Goal: Information Seeking & Learning: Compare options

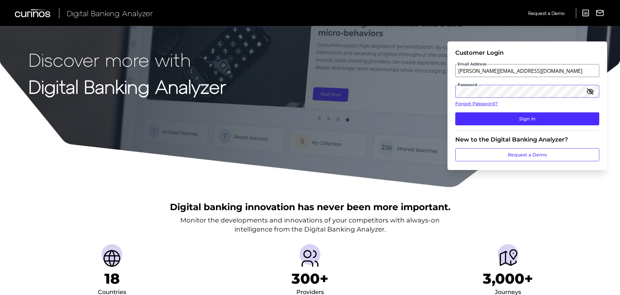
click at [421, 90] on div "Discover more with Digital Banking Analyzer Customer Login Email Address [PERSO…" at bounding box center [310, 94] width 620 height 188
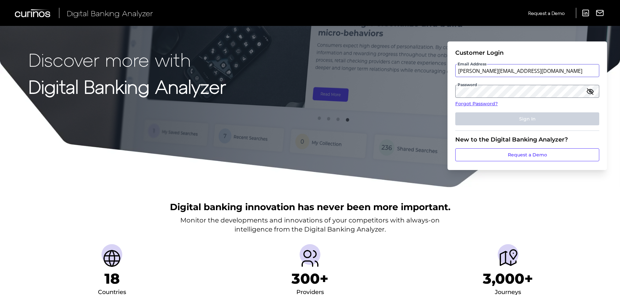
click at [503, 68] on input "[PERSON_NAME][EMAIL_ADDRESS][DOMAIN_NAME]" at bounding box center [527, 70] width 144 height 13
click at [493, 69] on label "Email Address" at bounding box center [527, 71] width 143 height 12
click at [493, 69] on input "email" at bounding box center [527, 70] width 144 height 13
type input "[PERSON_NAME][EMAIL_ADDRESS][DOMAIN_NAME]"
click at [505, 89] on label "Password" at bounding box center [527, 92] width 143 height 12
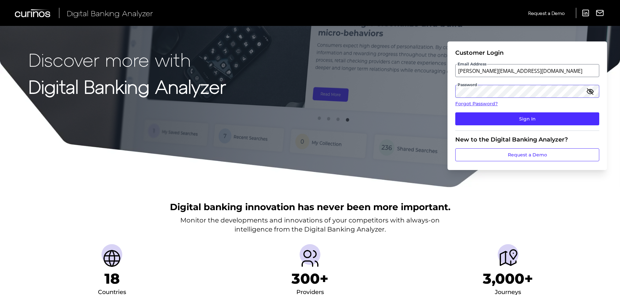
click at [455, 112] on button "Sign In" at bounding box center [527, 118] width 144 height 13
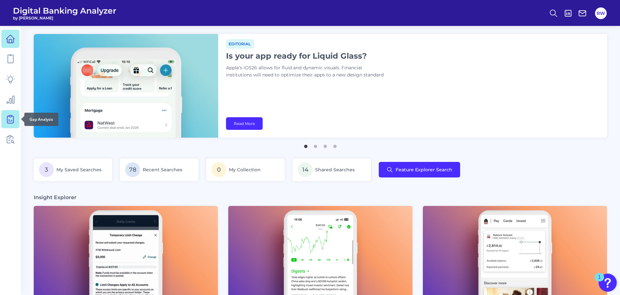
click at [10, 123] on icon at bounding box center [10, 119] width 9 height 9
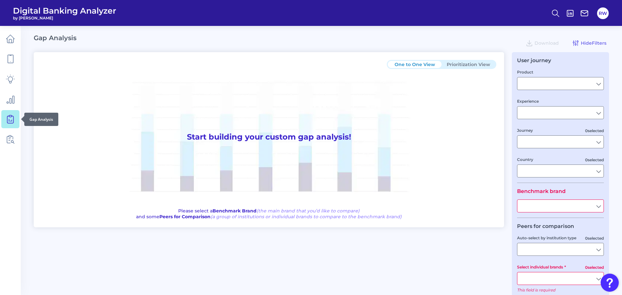
type input "Checking / Current Account"
type input "Mobile Servicing"
type input "Pre-Login Area, New Customer Onboarding, Login & Authentication, Accounts and t…"
type input "[GEOGRAPHIC_DATA]"
type input "TD Bank"
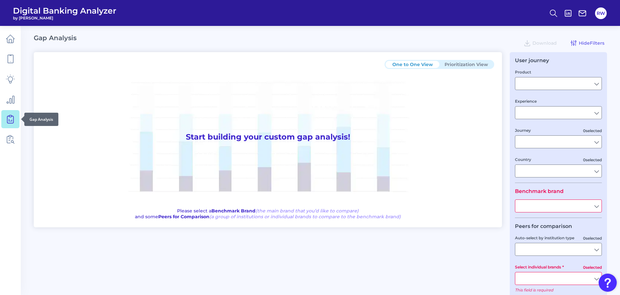
type input "All Select individual brands"
type input "All Countries"
type input "All Journeys"
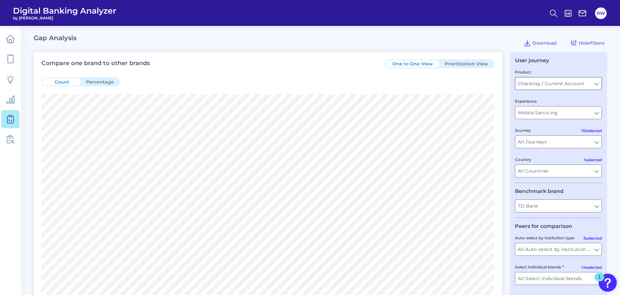
click at [532, 83] on input "Checking / Current Account" at bounding box center [558, 83] width 86 height 12
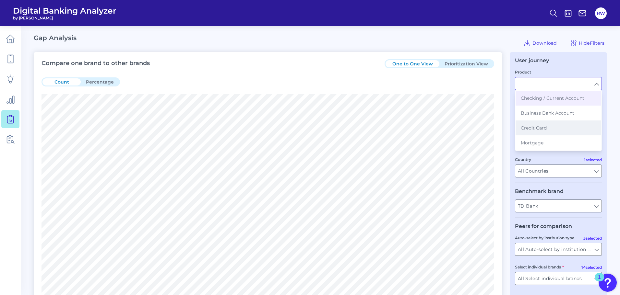
click at [542, 130] on span "Credit Card" at bounding box center [534, 128] width 26 height 6
type input "Credit Card"
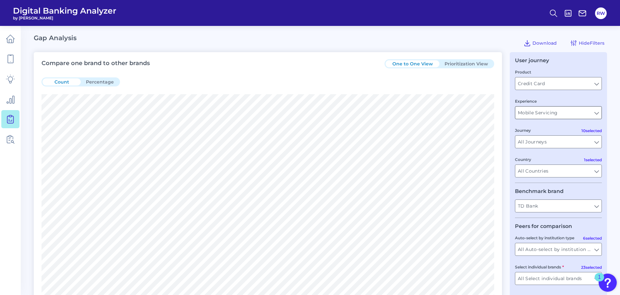
click at [567, 114] on input "Mobile Servicing" at bounding box center [558, 113] width 86 height 12
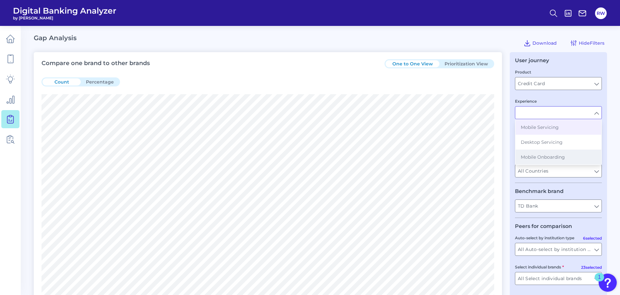
click at [564, 158] on span "Mobile Onboarding" at bounding box center [543, 157] width 44 height 6
type input "Mobile Onboarding"
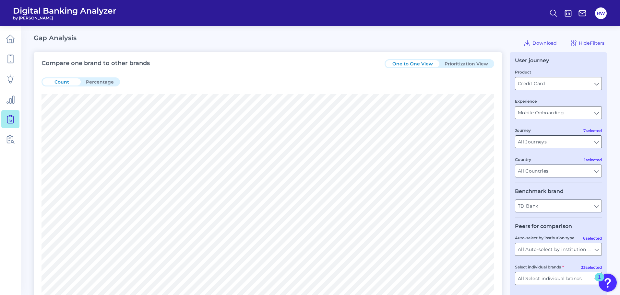
click at [561, 142] on input "All Journeys" at bounding box center [558, 142] width 86 height 12
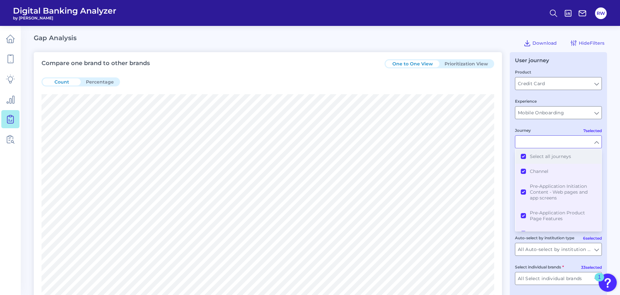
click at [522, 159] on button "Select all journeys" at bounding box center [558, 156] width 86 height 15
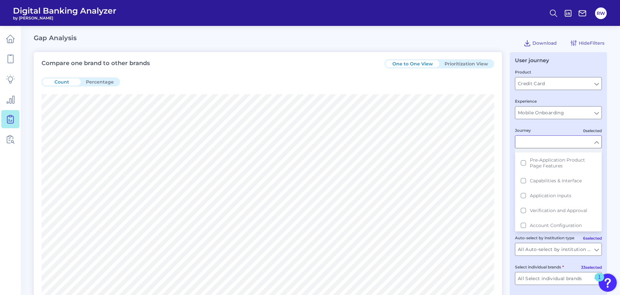
scroll to position [55, 0]
click at [522, 193] on button "Application inputs" at bounding box center [558, 193] width 86 height 15
type input "Application inputs"
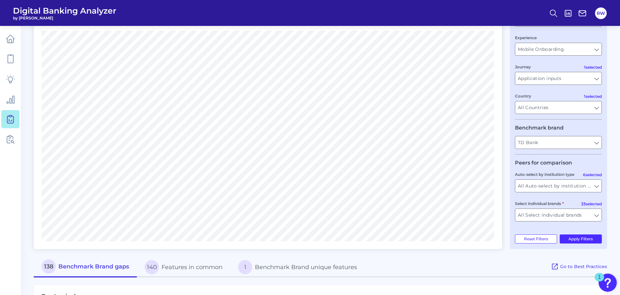
scroll to position [65, 0]
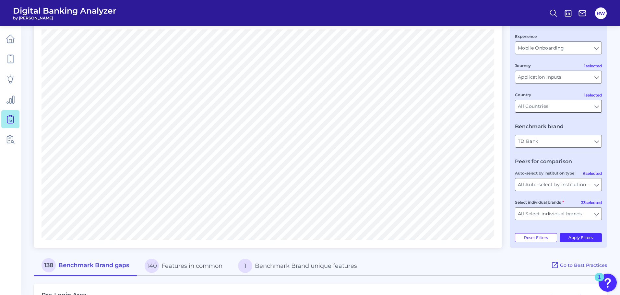
click at [550, 107] on input "All Countries" at bounding box center [558, 106] width 86 height 12
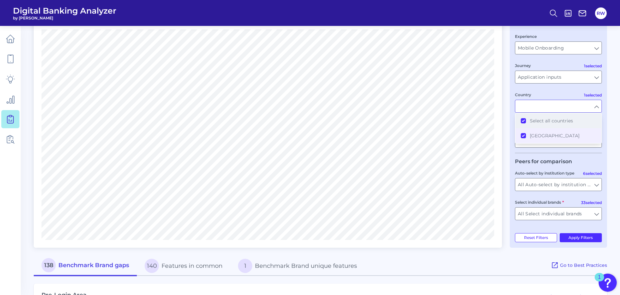
click at [525, 122] on button "Select all countries" at bounding box center [558, 120] width 86 height 15
click at [524, 136] on button "[GEOGRAPHIC_DATA]" at bounding box center [558, 135] width 86 height 15
click at [612, 142] on main "Gap Analysis Download Hide Filters Compare one brand to other brands One to One…" at bounding box center [310, 252] width 620 height 634
type input "All Countries"
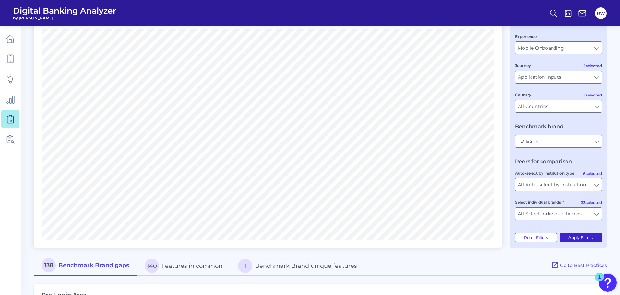
click at [589, 239] on button "Apply Filters" at bounding box center [581, 237] width 42 height 9
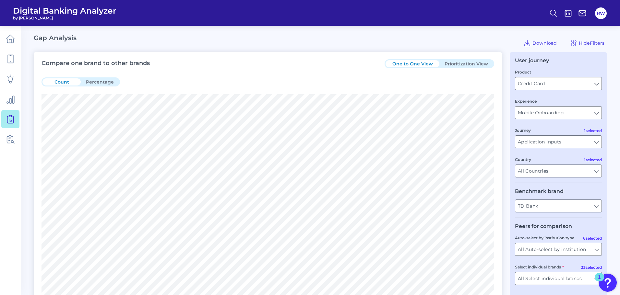
scroll to position [89, 0]
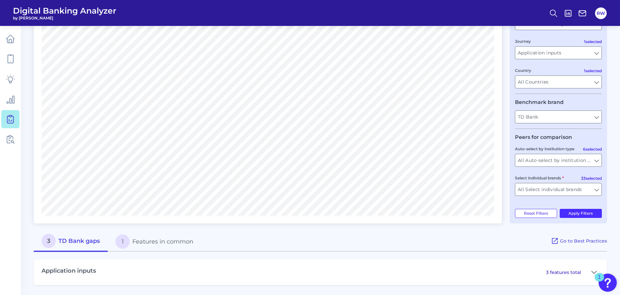
click at [572, 275] on p "3 features total" at bounding box center [563, 273] width 35 height 6
click at [591, 272] on button at bounding box center [594, 272] width 10 height 10
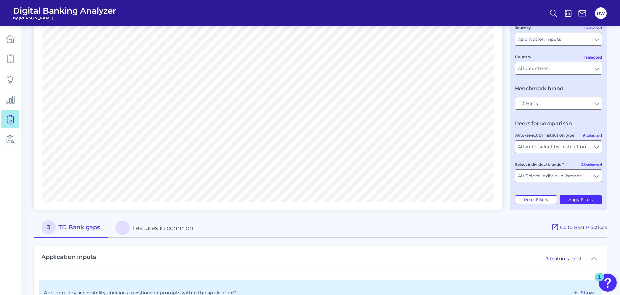
scroll to position [0, 0]
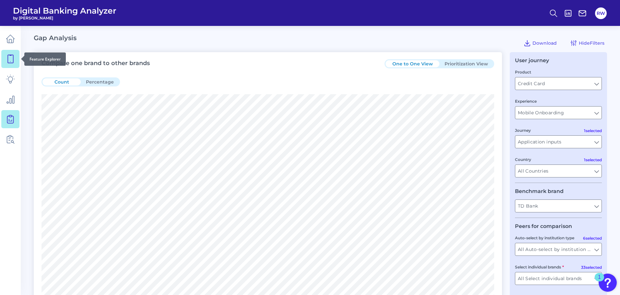
click at [11, 56] on icon at bounding box center [10, 58] width 9 height 9
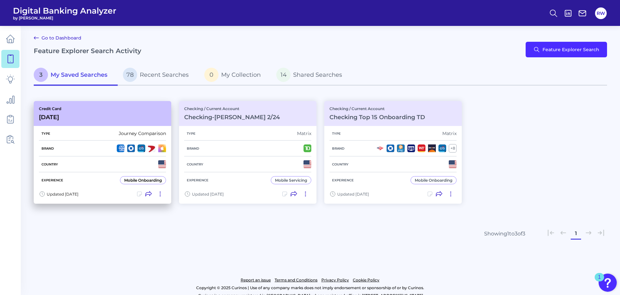
click at [93, 113] on div "Credit Card [DATE]" at bounding box center [102, 113] width 137 height 25
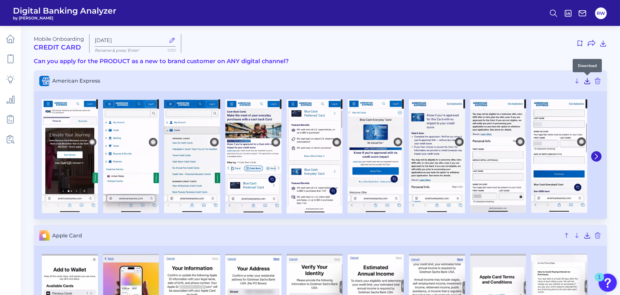
click at [587, 80] on icon at bounding box center [587, 81] width 5 height 6
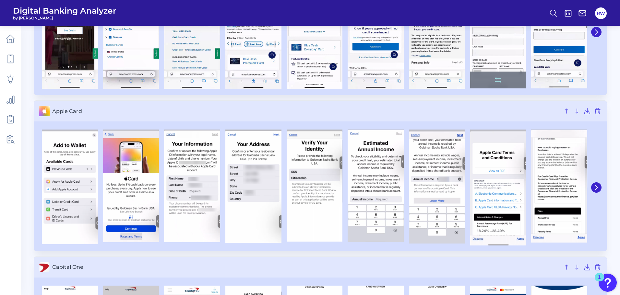
scroll to position [130, 0]
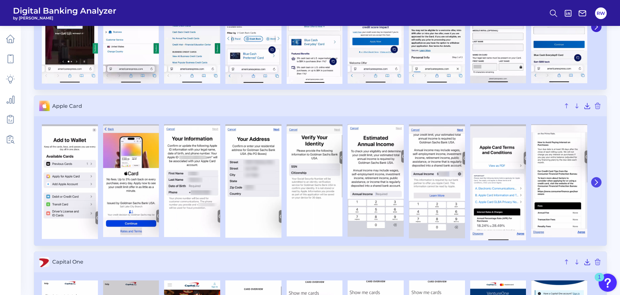
click at [597, 184] on icon at bounding box center [596, 183] width 6 height 6
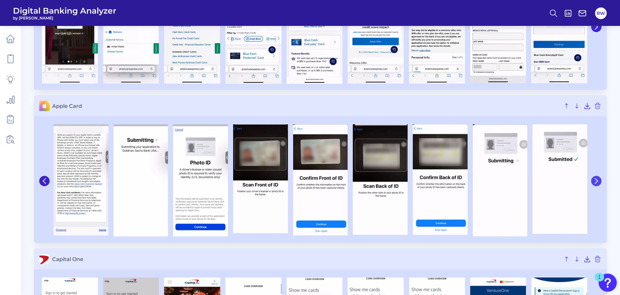
click at [597, 184] on button at bounding box center [596, 181] width 10 height 10
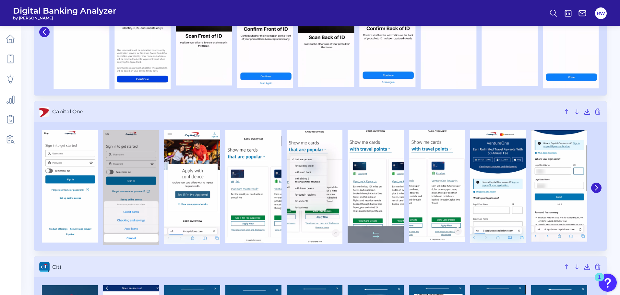
scroll to position [292, 0]
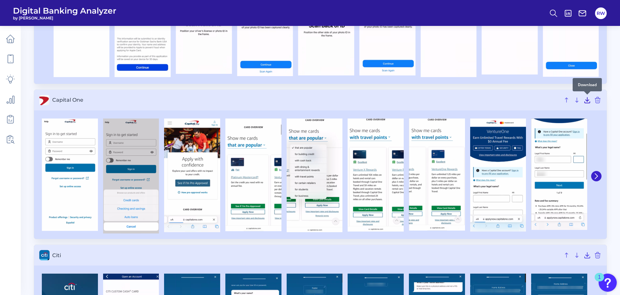
click at [587, 100] on icon at bounding box center [587, 101] width 5 height 6
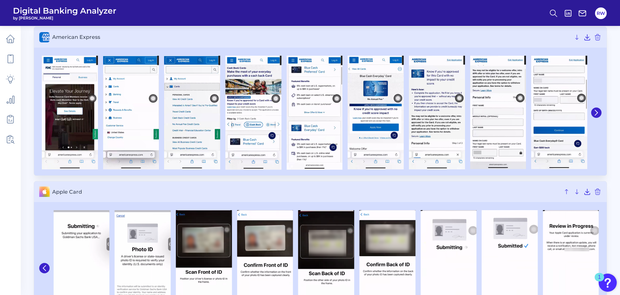
scroll to position [0, 0]
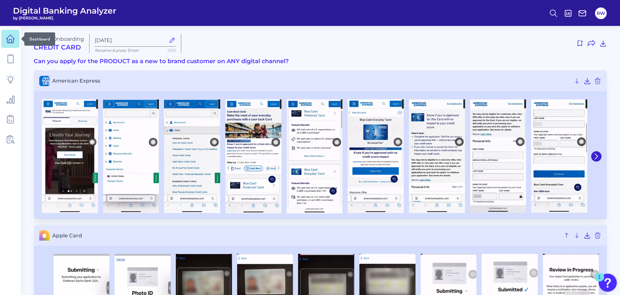
click at [14, 39] on icon at bounding box center [10, 38] width 9 height 9
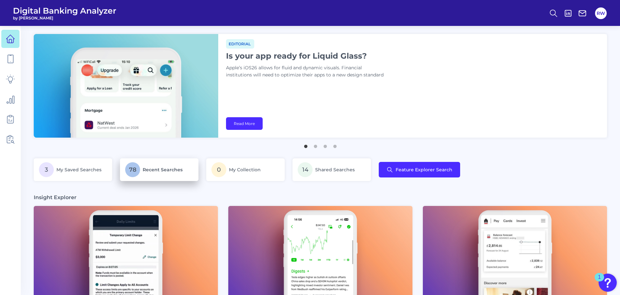
click at [178, 166] on p "78 Recent Searches" at bounding box center [159, 169] width 68 height 15
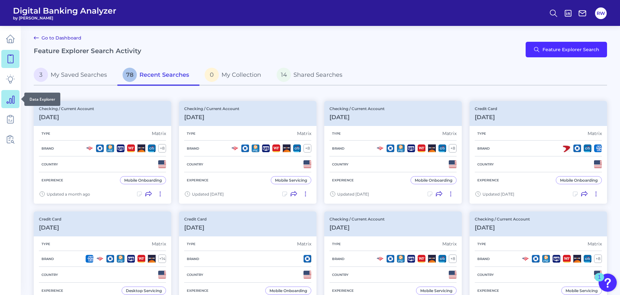
click at [14, 102] on icon at bounding box center [10, 99] width 7 height 7
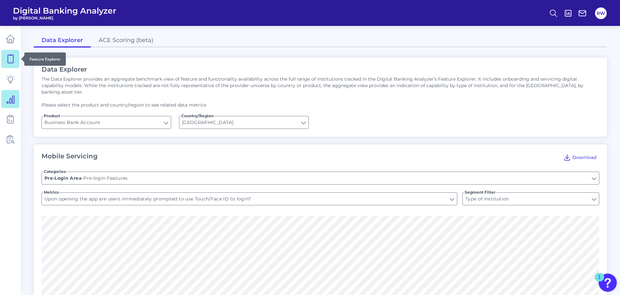
click at [17, 62] on link at bounding box center [10, 59] width 18 height 18
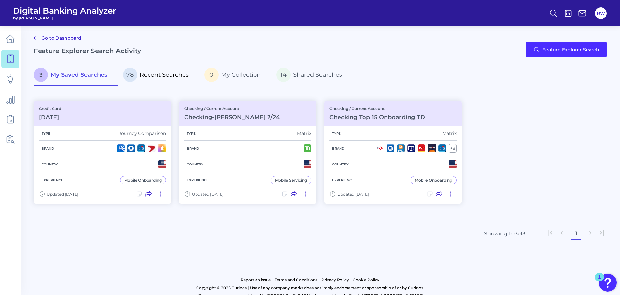
click at [155, 75] on span "Recent Searches" at bounding box center [164, 74] width 49 height 7
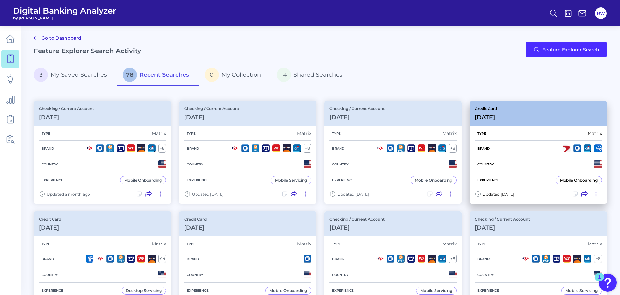
click at [488, 114] on h3 "[DATE]" at bounding box center [486, 117] width 22 height 7
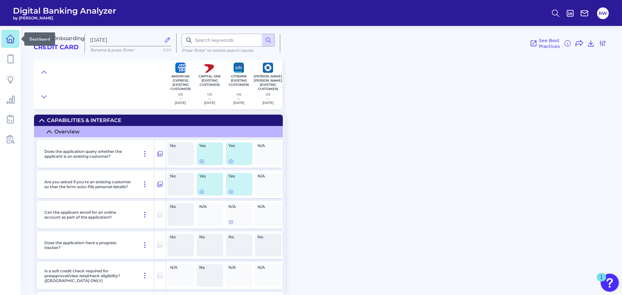
click at [8, 41] on icon at bounding box center [10, 38] width 9 height 9
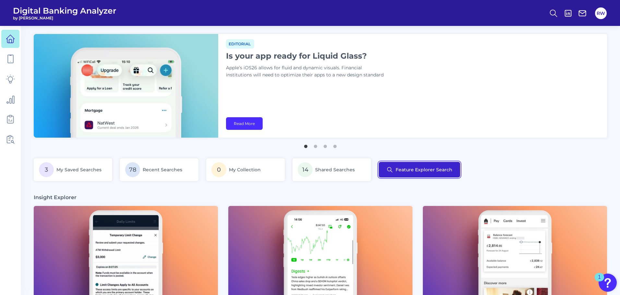
click at [405, 170] on button "Feature Explorer Search" at bounding box center [419, 170] width 81 height 16
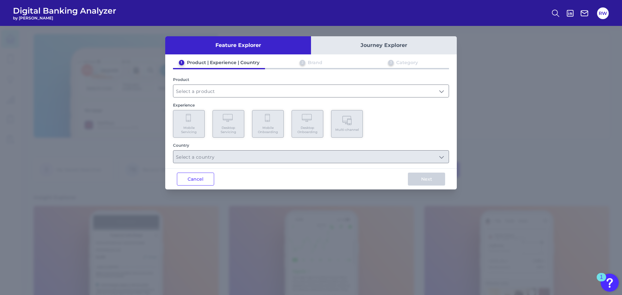
click at [390, 46] on button "Journey Explorer" at bounding box center [384, 45] width 146 height 18
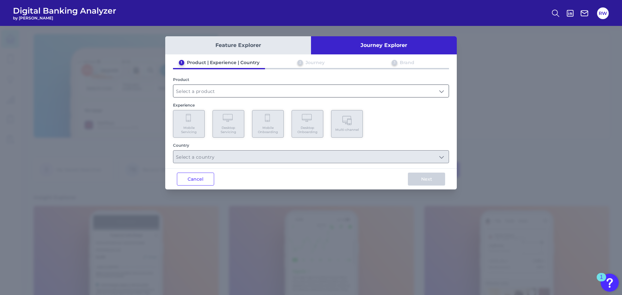
click at [196, 94] on input "text" at bounding box center [311, 91] width 276 height 12
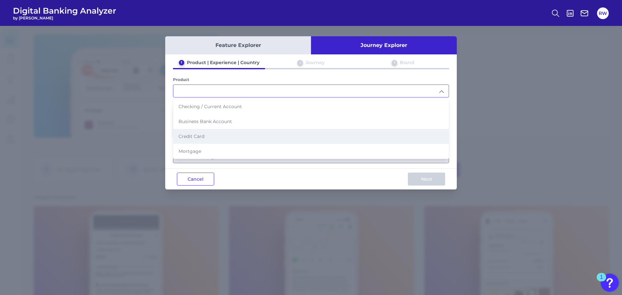
click at [207, 135] on li "Credit Card" at bounding box center [311, 136] width 276 height 15
type input "Credit Card"
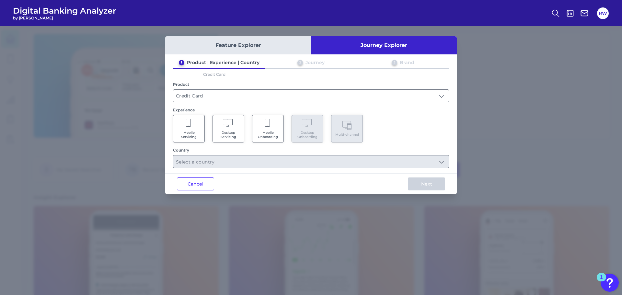
click at [266, 130] on Onboarding "Mobile Onboarding" at bounding box center [268, 129] width 32 height 28
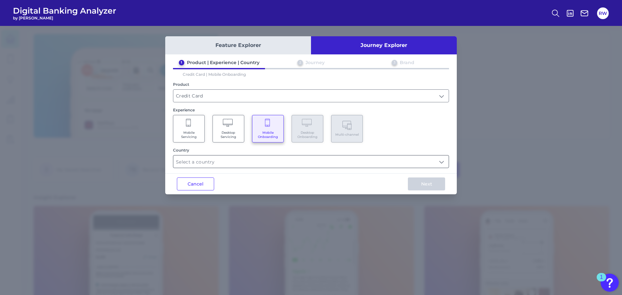
click at [264, 160] on input "text" at bounding box center [311, 162] width 276 height 12
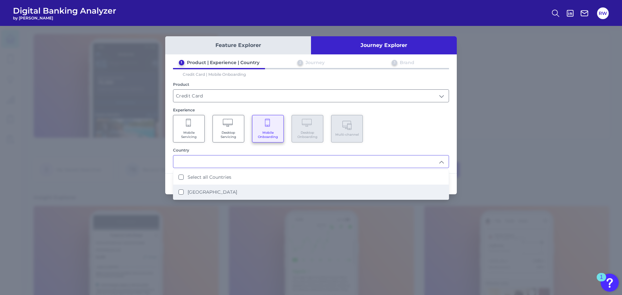
click at [209, 191] on label "[GEOGRAPHIC_DATA]" at bounding box center [213, 192] width 50 height 6
type input "Select all Countries"
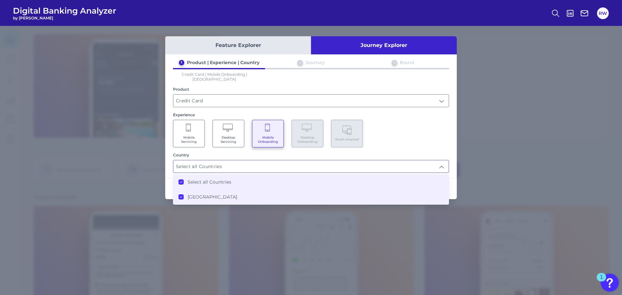
scroll to position [0, 0]
click at [419, 146] on div "1 Product | Experience | Country 2 Journey 3 Brand Credit Card | Mobile Onboard…" at bounding box center [311, 116] width 292 height 113
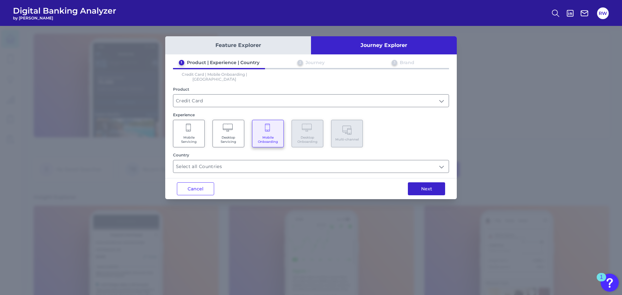
click at [420, 186] on button "Next" at bounding box center [426, 189] width 37 height 13
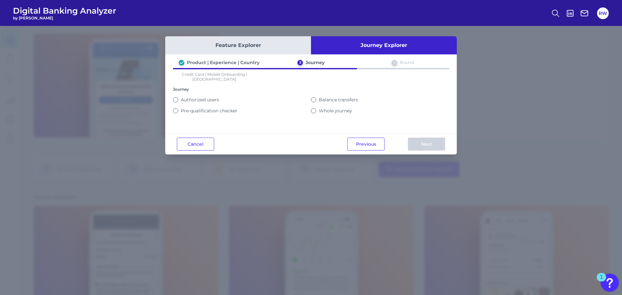
click at [320, 108] on label "Whole journey" at bounding box center [335, 111] width 33 height 6
click at [316, 108] on button "Whole journey" at bounding box center [313, 110] width 5 height 5
click at [424, 146] on button "Next" at bounding box center [426, 144] width 37 height 13
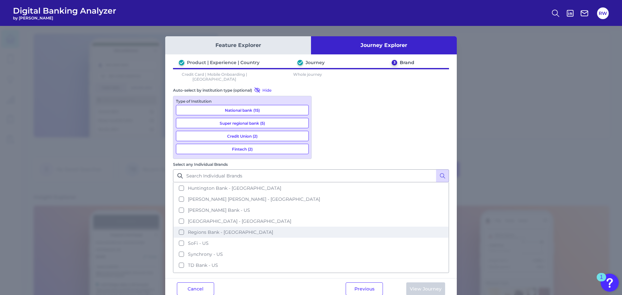
scroll to position [165, 0]
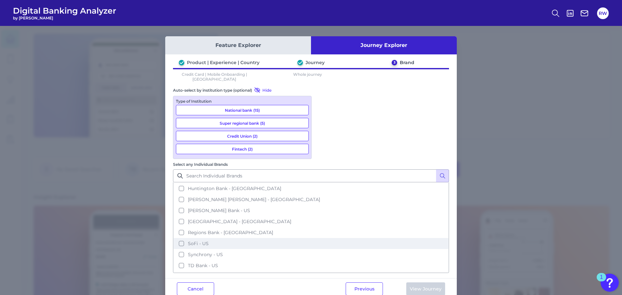
click at [323, 238] on button "SoFi - US" at bounding box center [311, 243] width 275 height 11
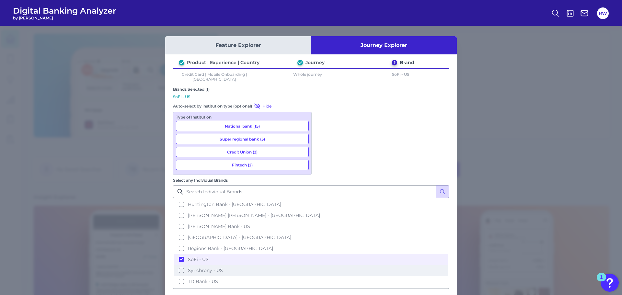
click at [322, 265] on button "Synchrony - US" at bounding box center [311, 270] width 275 height 11
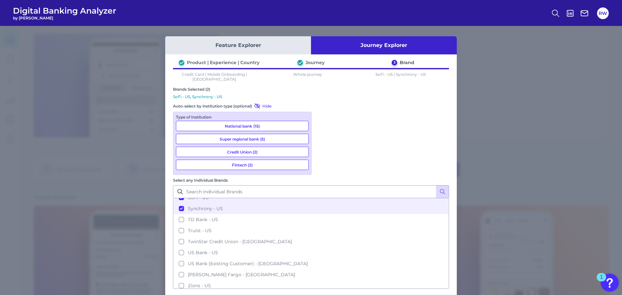
scroll to position [230, 0]
click at [322, 222] on button "Truist - US" at bounding box center [311, 227] width 275 height 11
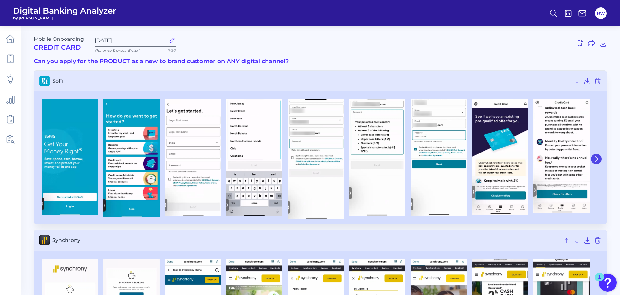
click at [597, 158] on icon at bounding box center [596, 159] width 6 height 6
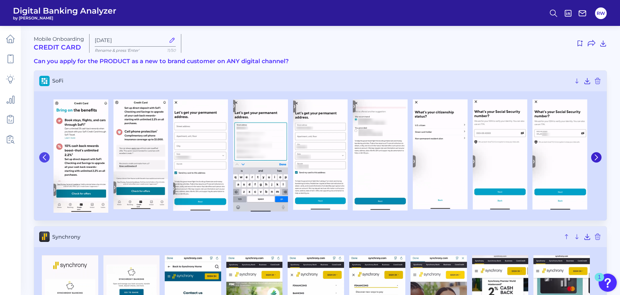
click at [46, 156] on icon at bounding box center [44, 158] width 6 height 6
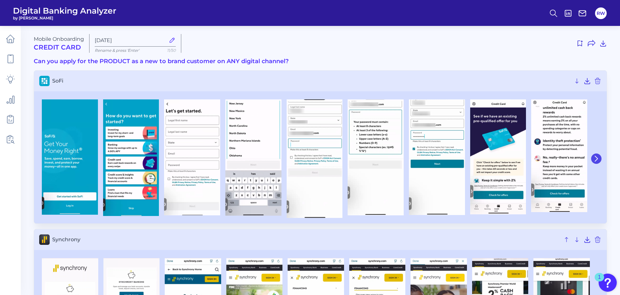
click at [596, 160] on icon at bounding box center [596, 159] width 6 height 6
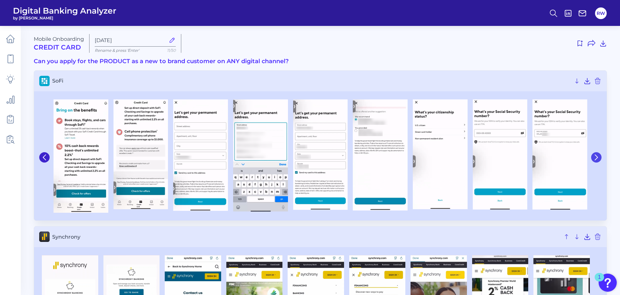
click at [596, 160] on icon at bounding box center [596, 157] width 3 height 5
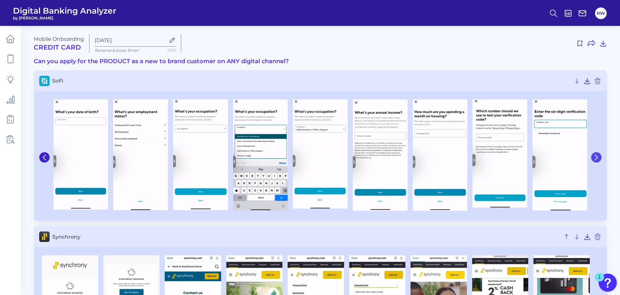
click at [596, 160] on icon at bounding box center [596, 157] width 3 height 5
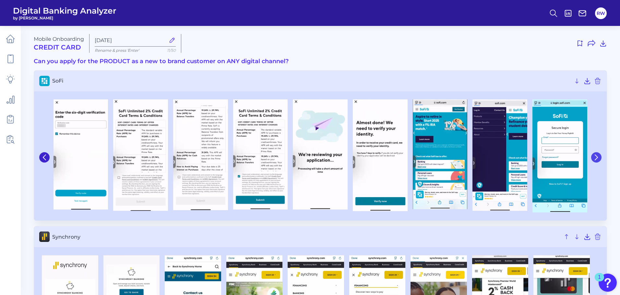
click at [596, 160] on icon at bounding box center [596, 157] width 3 height 5
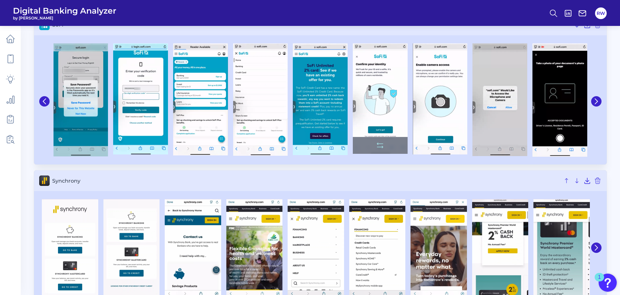
scroll to position [130, 0]
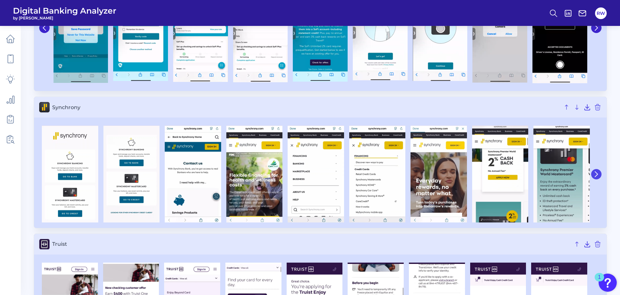
click at [597, 173] on icon at bounding box center [596, 175] width 6 height 6
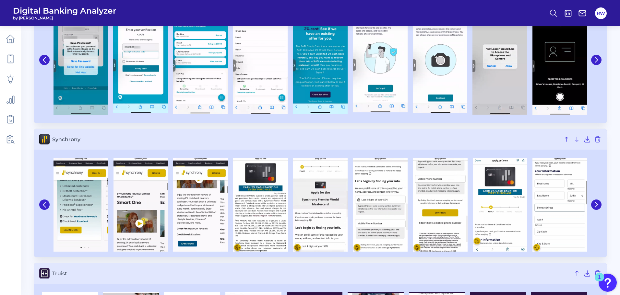
scroll to position [222, 0]
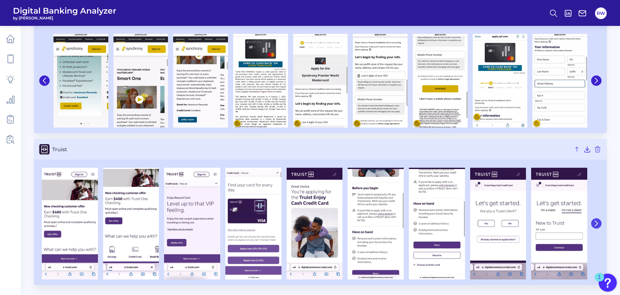
click at [598, 226] on icon at bounding box center [596, 224] width 6 height 6
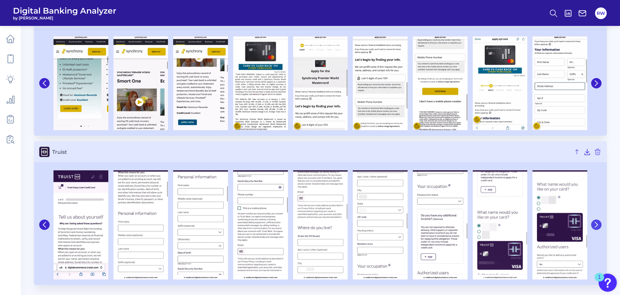
click at [598, 226] on icon at bounding box center [596, 225] width 6 height 6
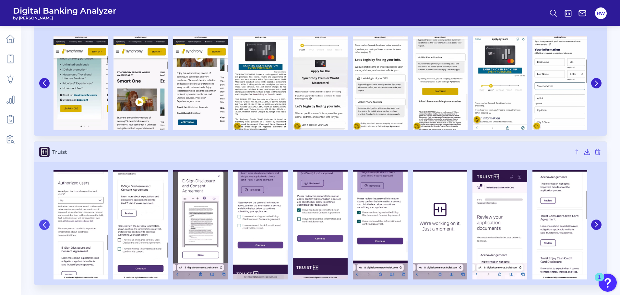
click at [43, 224] on icon at bounding box center [44, 225] width 6 height 6
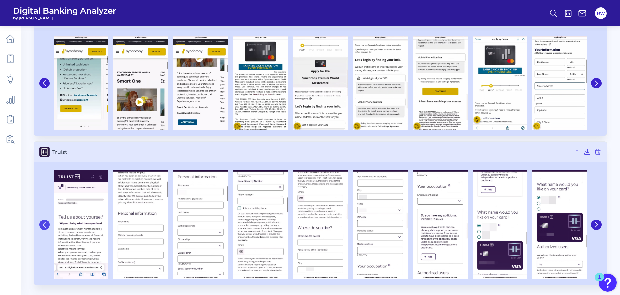
click at [43, 224] on icon at bounding box center [44, 225] width 6 height 6
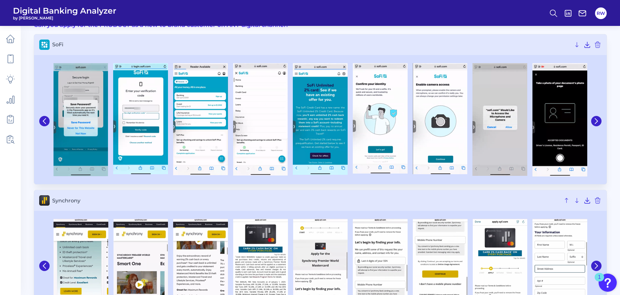
scroll to position [25, 0]
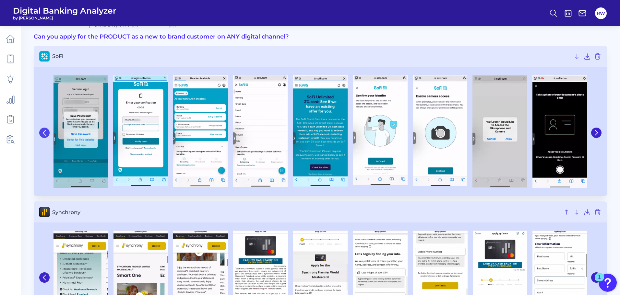
click at [41, 134] on button at bounding box center [44, 133] width 10 height 10
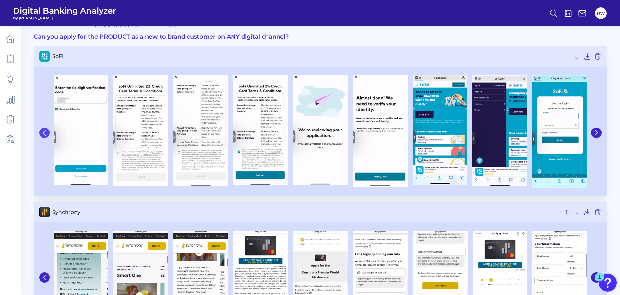
click at [41, 134] on button at bounding box center [44, 133] width 10 height 10
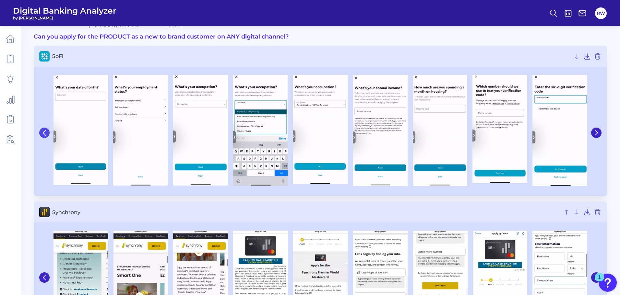
click at [41, 134] on button at bounding box center [44, 133] width 10 height 10
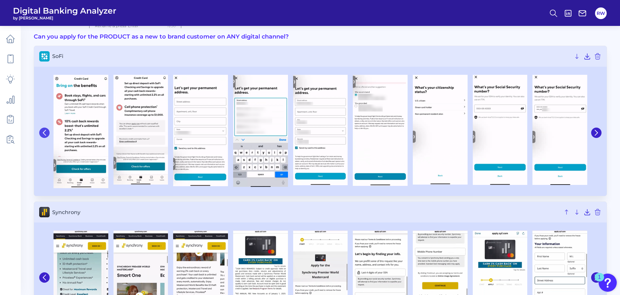
click at [41, 134] on button at bounding box center [44, 133] width 10 height 10
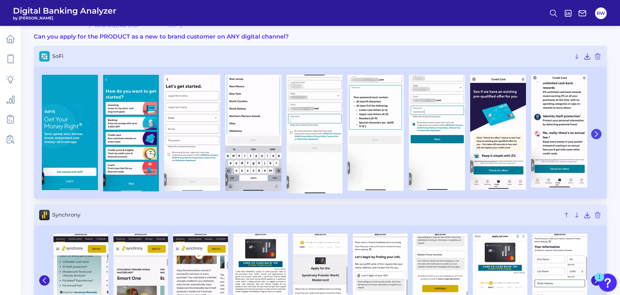
click at [598, 136] on icon at bounding box center [596, 134] width 6 height 6
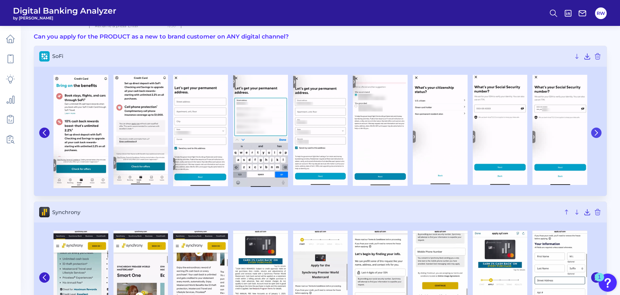
click at [595, 135] on icon at bounding box center [596, 133] width 6 height 6
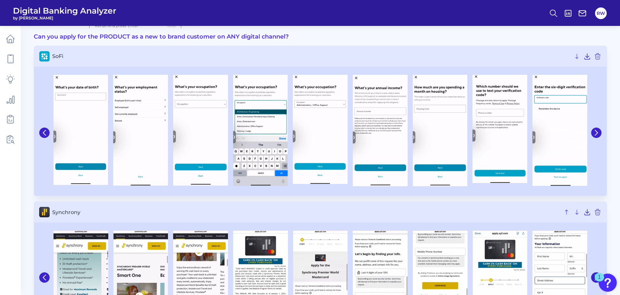
drag, startPoint x: 597, startPoint y: 133, endPoint x: 601, endPoint y: 125, distance: 8.9
click at [601, 125] on div at bounding box center [320, 132] width 573 height 127
click at [599, 131] on button at bounding box center [596, 133] width 10 height 10
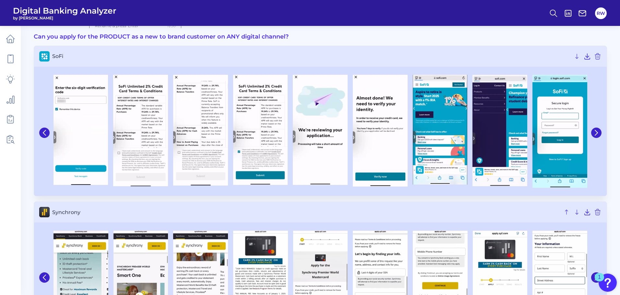
drag, startPoint x: 596, startPoint y: 134, endPoint x: 614, endPoint y: 161, distance: 33.0
click at [614, 161] on main "Mobile Onboarding Credit Card [DATE] Rename & press 'Enter' 11/50 Can you apply…" at bounding box center [310, 233] width 620 height 517
click at [596, 116] on div at bounding box center [596, 133] width 12 height 122
click at [595, 129] on button at bounding box center [596, 133] width 10 height 10
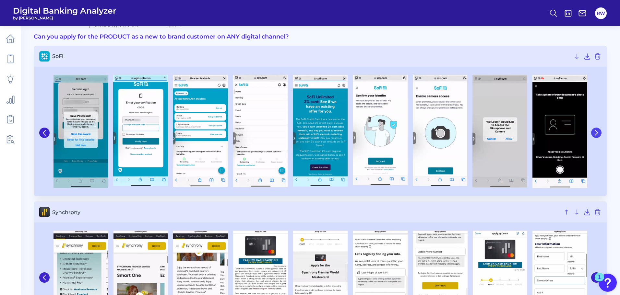
click at [595, 129] on button at bounding box center [596, 133] width 10 height 10
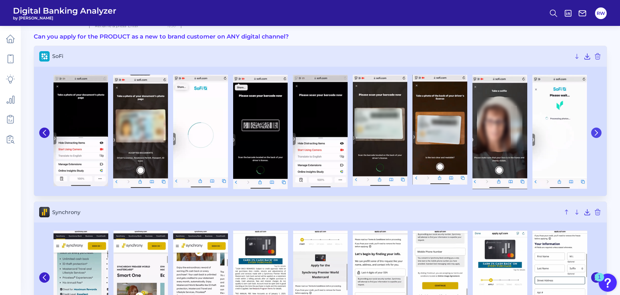
click at [595, 129] on button at bounding box center [596, 133] width 10 height 10
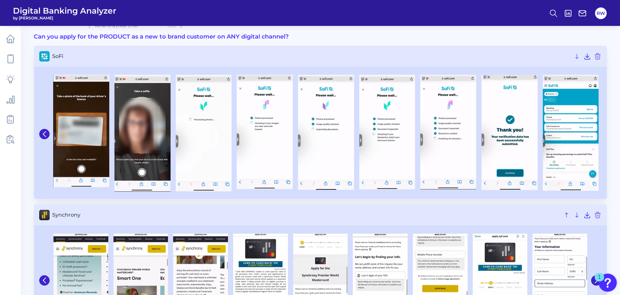
click at [41, 138] on button at bounding box center [44, 134] width 10 height 10
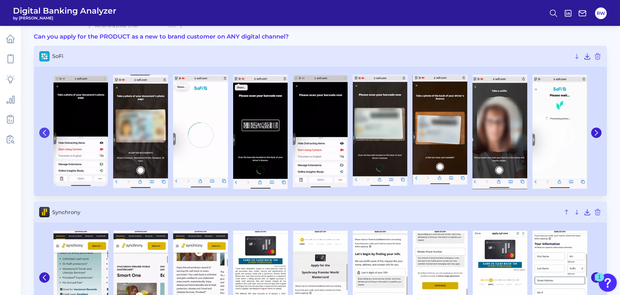
click at [45, 135] on icon at bounding box center [44, 132] width 3 height 5
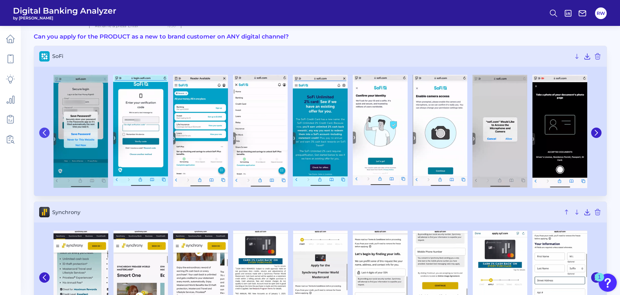
click at [45, 135] on icon at bounding box center [44, 132] width 3 height 5
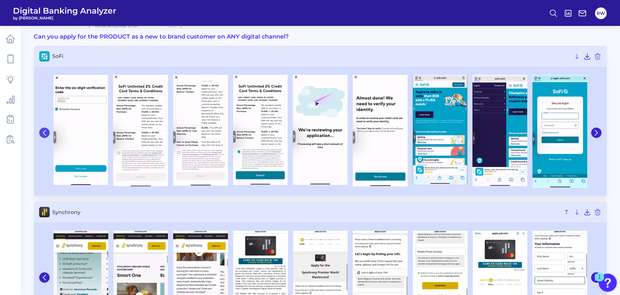
click at [45, 135] on icon at bounding box center [44, 132] width 3 height 5
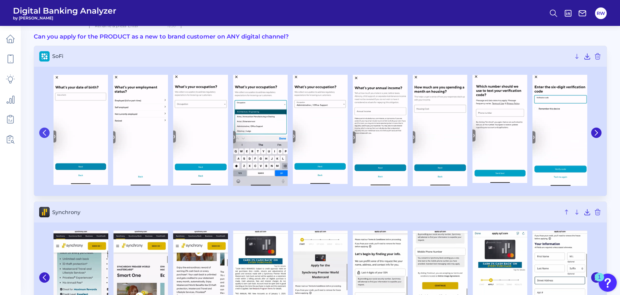
click at [45, 135] on icon at bounding box center [44, 132] width 3 height 5
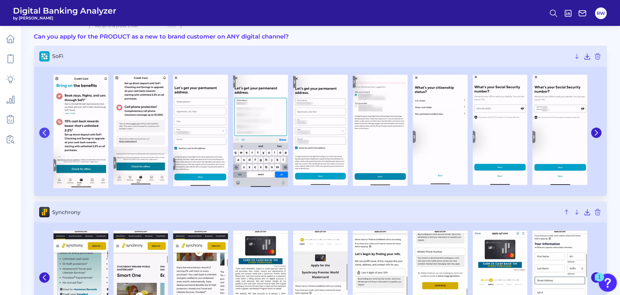
click at [49, 136] on button at bounding box center [44, 133] width 10 height 10
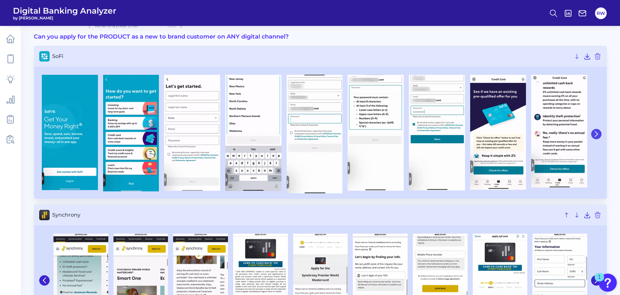
click at [594, 130] on button at bounding box center [596, 134] width 10 height 10
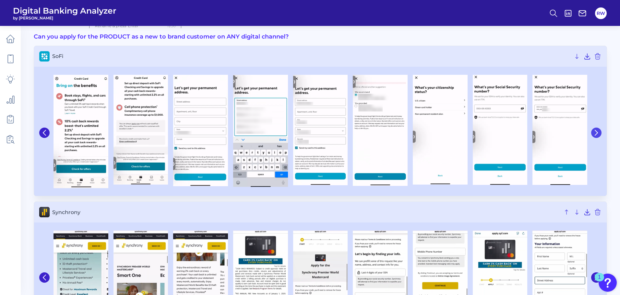
click at [594, 130] on button at bounding box center [596, 133] width 10 height 10
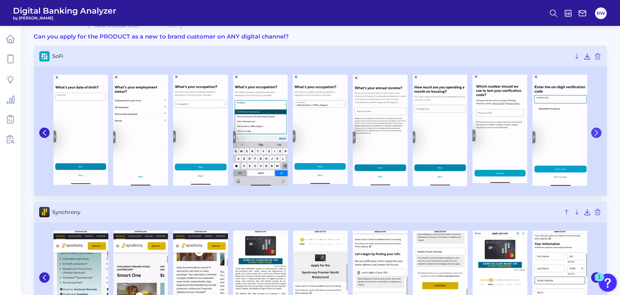
click at [594, 130] on button at bounding box center [596, 133] width 10 height 10
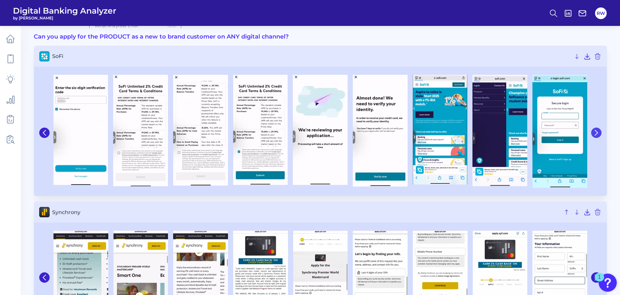
click at [594, 130] on button at bounding box center [596, 133] width 10 height 10
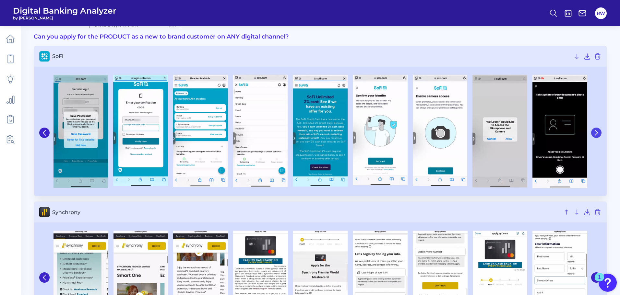
click at [596, 135] on icon at bounding box center [596, 132] width 3 height 5
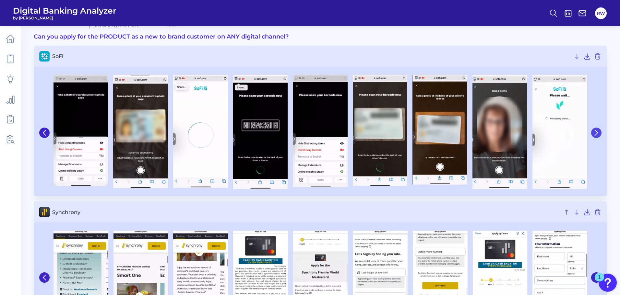
click at [596, 135] on icon at bounding box center [596, 132] width 3 height 5
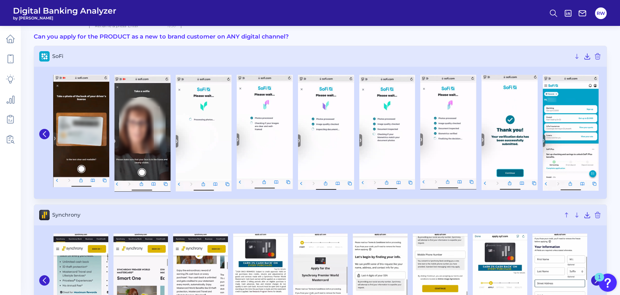
click at [596, 135] on img at bounding box center [571, 133] width 56 height 116
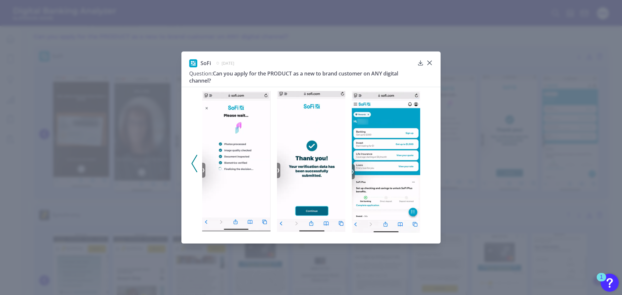
click at [425, 60] on div "SoFi [DATE] Question: Can you apply for the PRODUCT as a new to brand customer …" at bounding box center [311, 73] width 244 height 28
click at [428, 61] on icon at bounding box center [430, 63] width 4 height 4
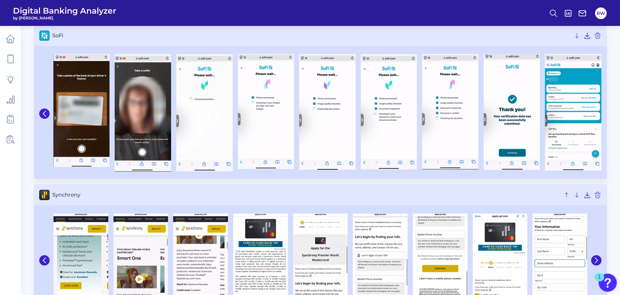
scroll to position [57, 0]
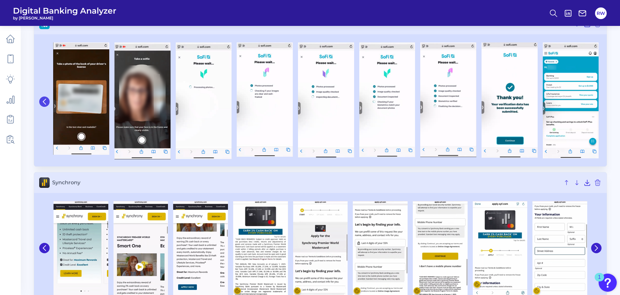
click at [49, 101] on button at bounding box center [44, 102] width 10 height 10
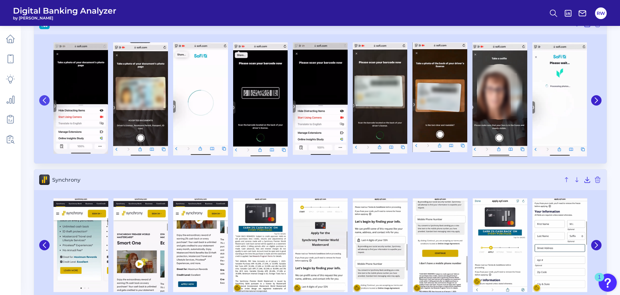
click at [44, 101] on icon at bounding box center [44, 101] width 6 height 6
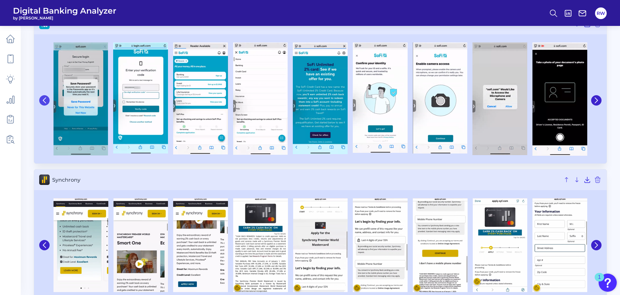
click at [44, 101] on icon at bounding box center [44, 101] width 6 height 6
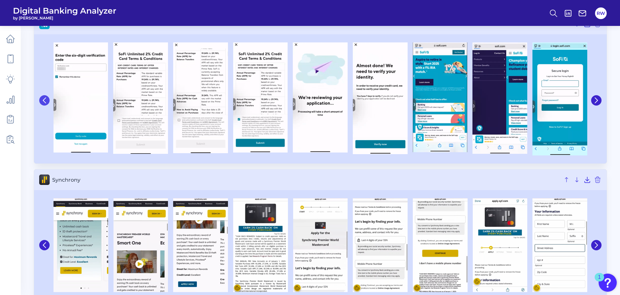
click at [41, 100] on button at bounding box center [44, 100] width 10 height 10
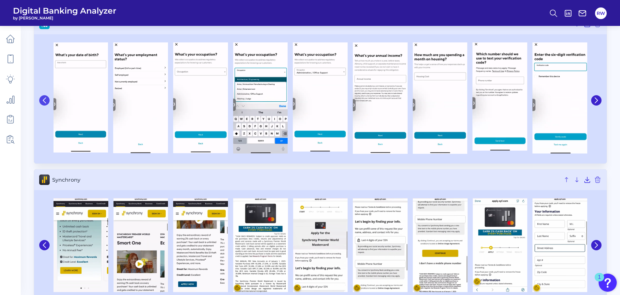
click at [41, 100] on button at bounding box center [44, 100] width 10 height 10
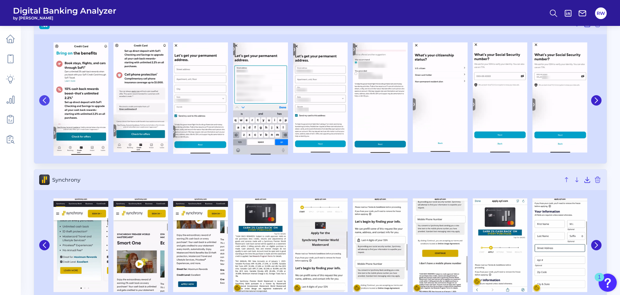
click at [41, 100] on button at bounding box center [44, 100] width 10 height 10
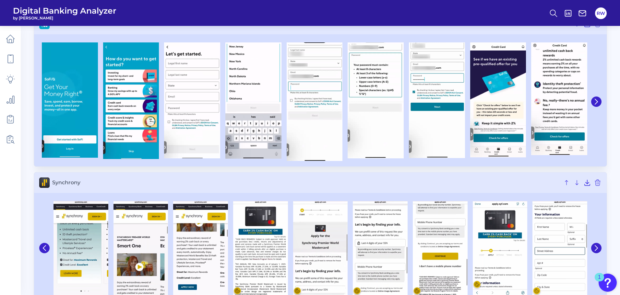
click at [41, 100] on div at bounding box center [69, 101] width 61 height 119
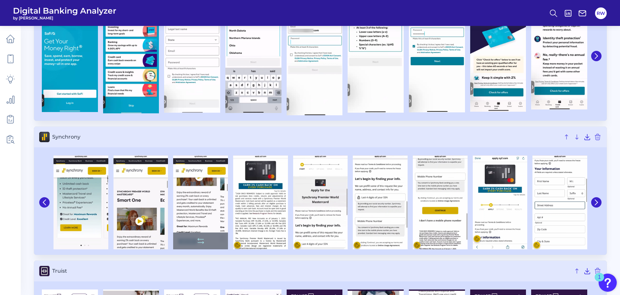
scroll to position [130, 0]
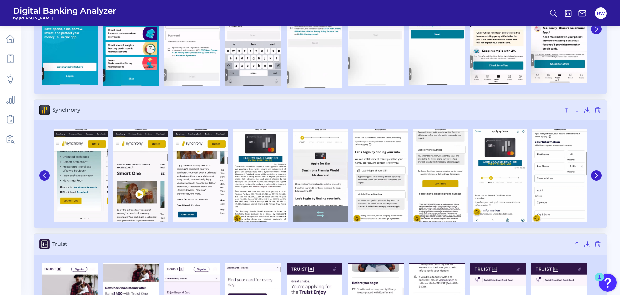
click at [299, 183] on img at bounding box center [320, 176] width 55 height 94
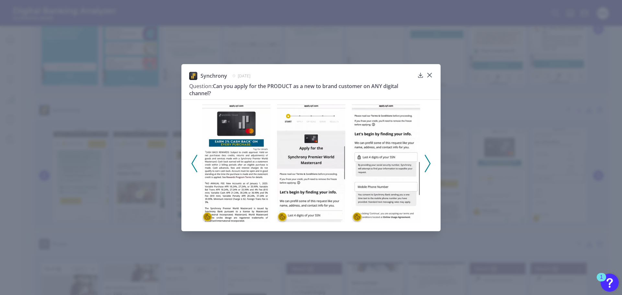
click at [428, 162] on icon at bounding box center [428, 164] width 6 height 18
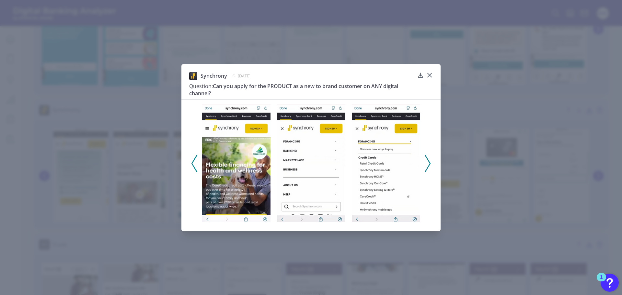
click at [428, 162] on icon at bounding box center [428, 164] width 6 height 18
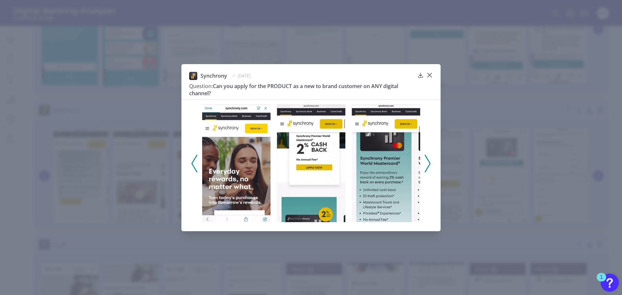
click at [428, 162] on icon at bounding box center [428, 164] width 6 height 18
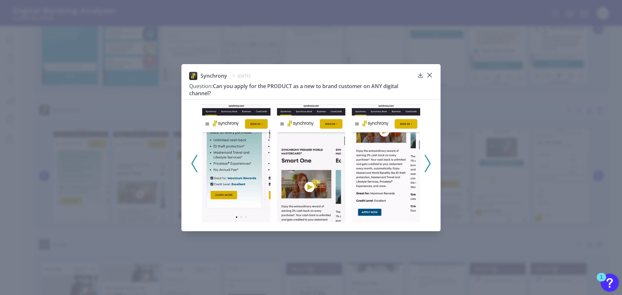
click at [428, 162] on icon at bounding box center [428, 164] width 6 height 18
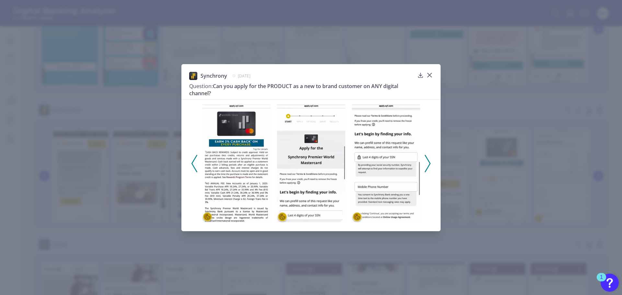
click at [428, 162] on icon at bounding box center [428, 164] width 6 height 18
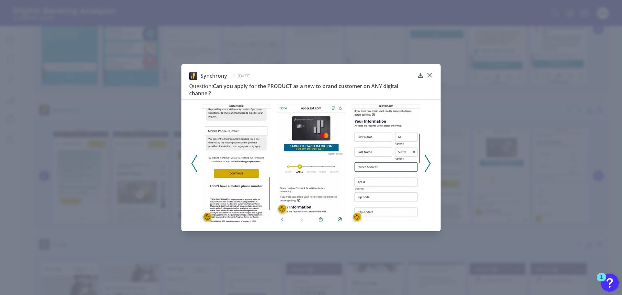
click at [430, 162] on polyline at bounding box center [427, 163] width 5 height 17
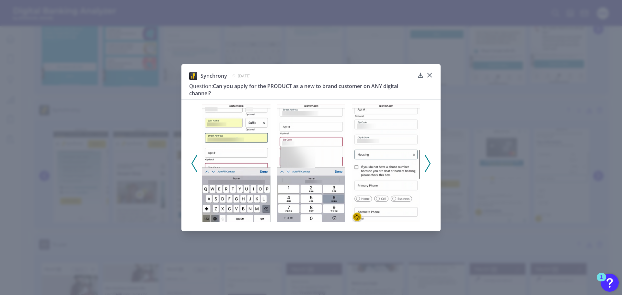
click at [427, 164] on icon at bounding box center [428, 164] width 6 height 18
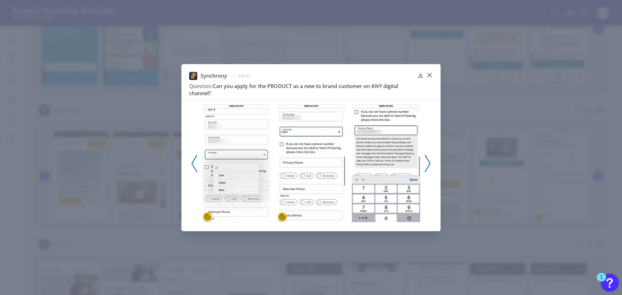
click at [426, 163] on icon at bounding box center [428, 164] width 6 height 18
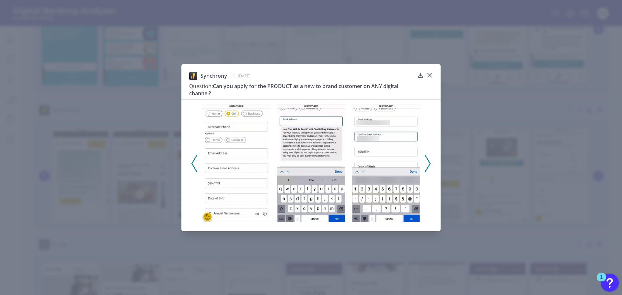
click at [426, 165] on icon at bounding box center [428, 164] width 6 height 18
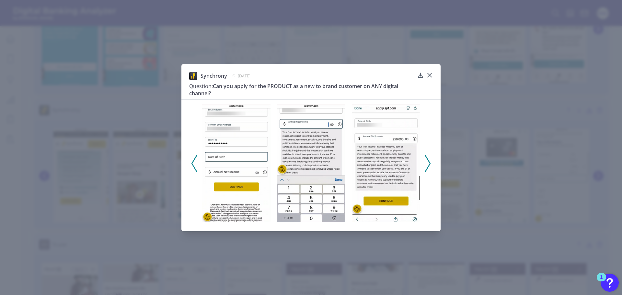
click at [430, 164] on icon at bounding box center [428, 164] width 6 height 18
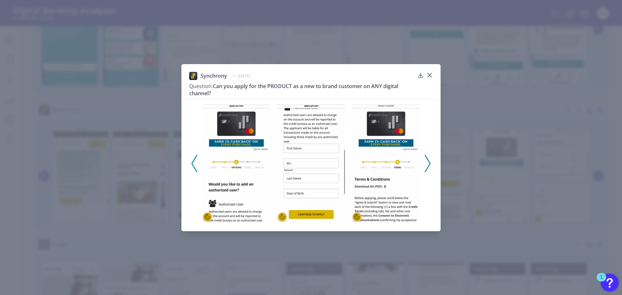
click at [428, 163] on icon at bounding box center [428, 164] width 6 height 18
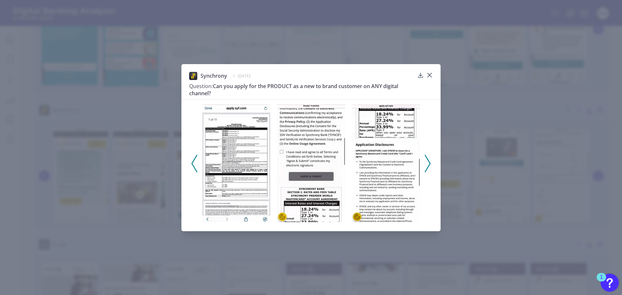
click at [428, 163] on icon at bounding box center [428, 164] width 6 height 18
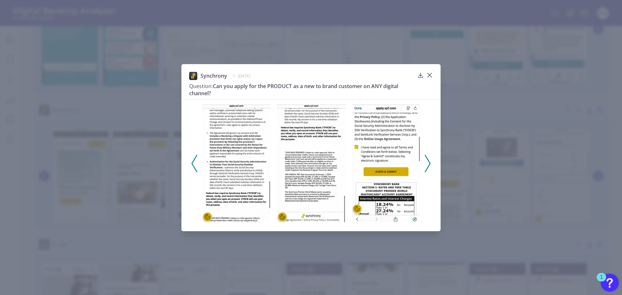
click at [428, 163] on icon at bounding box center [428, 164] width 6 height 18
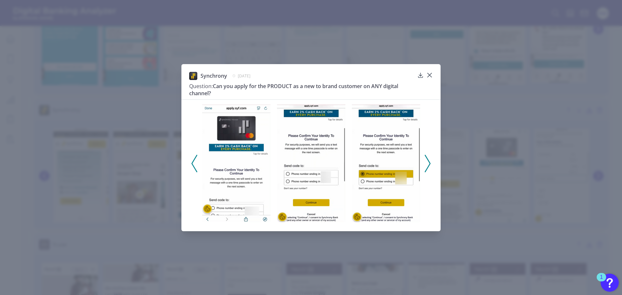
click at [427, 164] on icon at bounding box center [428, 164] width 6 height 18
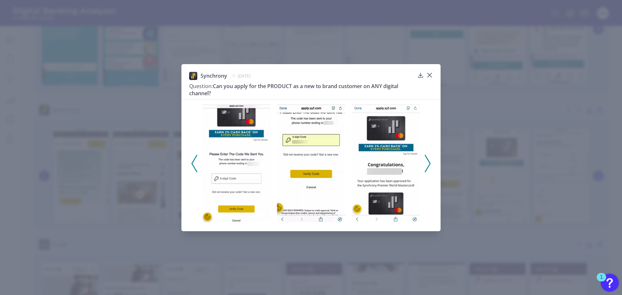
click at [427, 164] on icon at bounding box center [428, 164] width 6 height 18
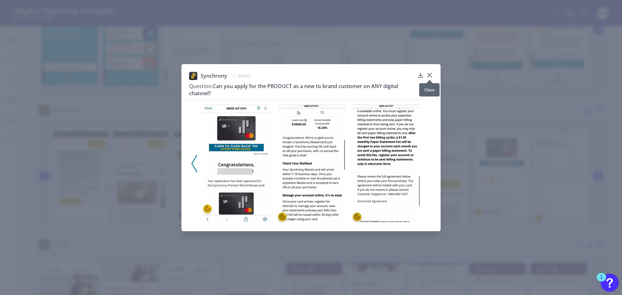
click at [431, 76] on icon at bounding box center [430, 75] width 4 height 4
